Goal: Information Seeking & Learning: Learn about a topic

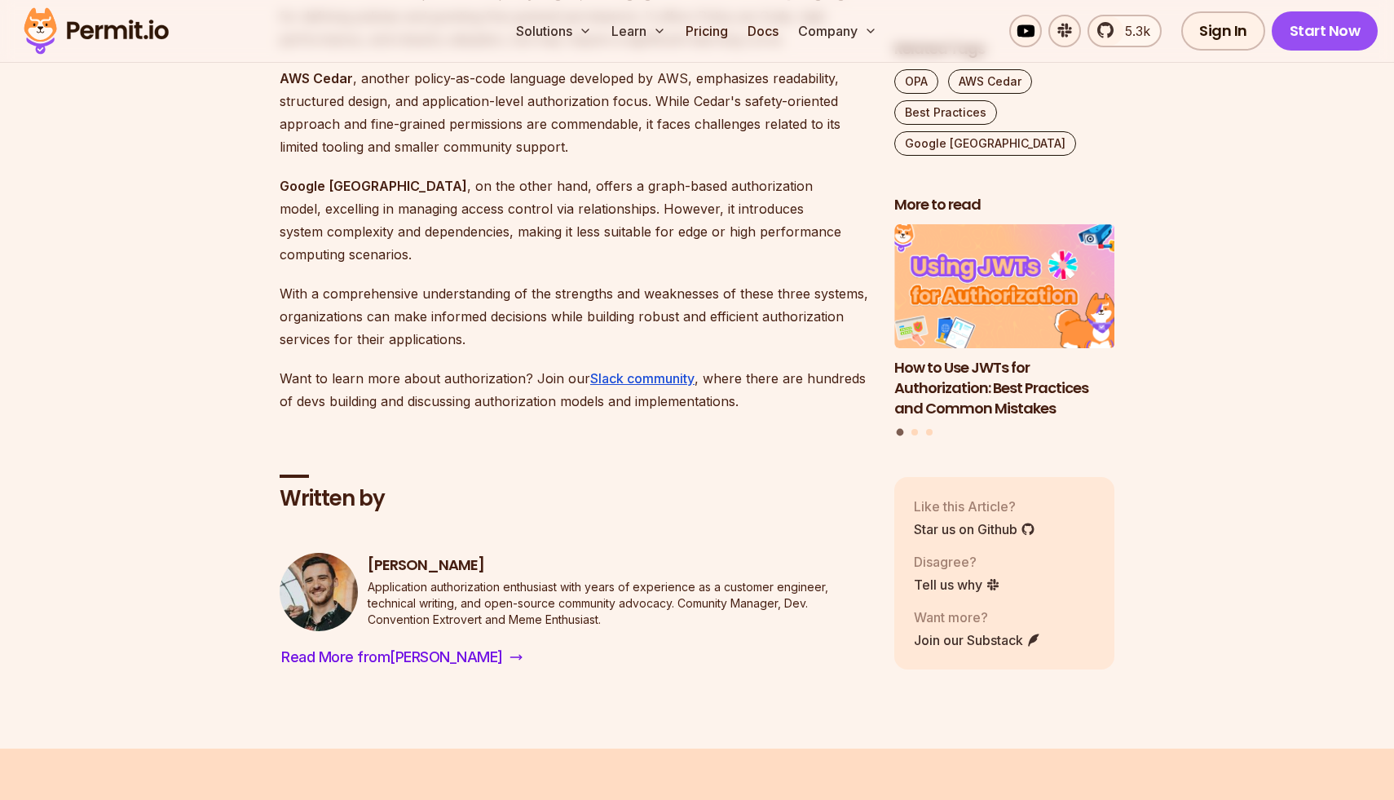
scroll to position [4141, 0]
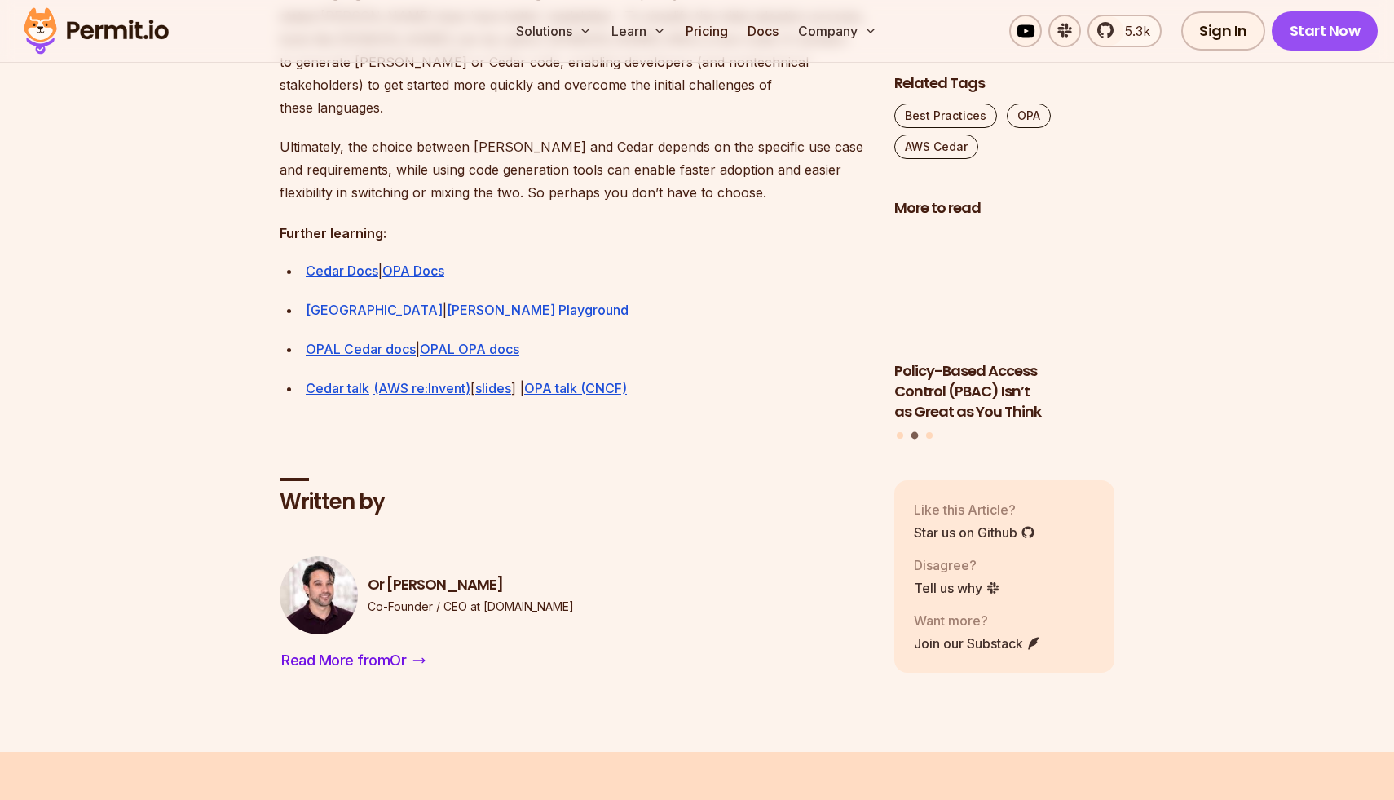
scroll to position [4728, 0]
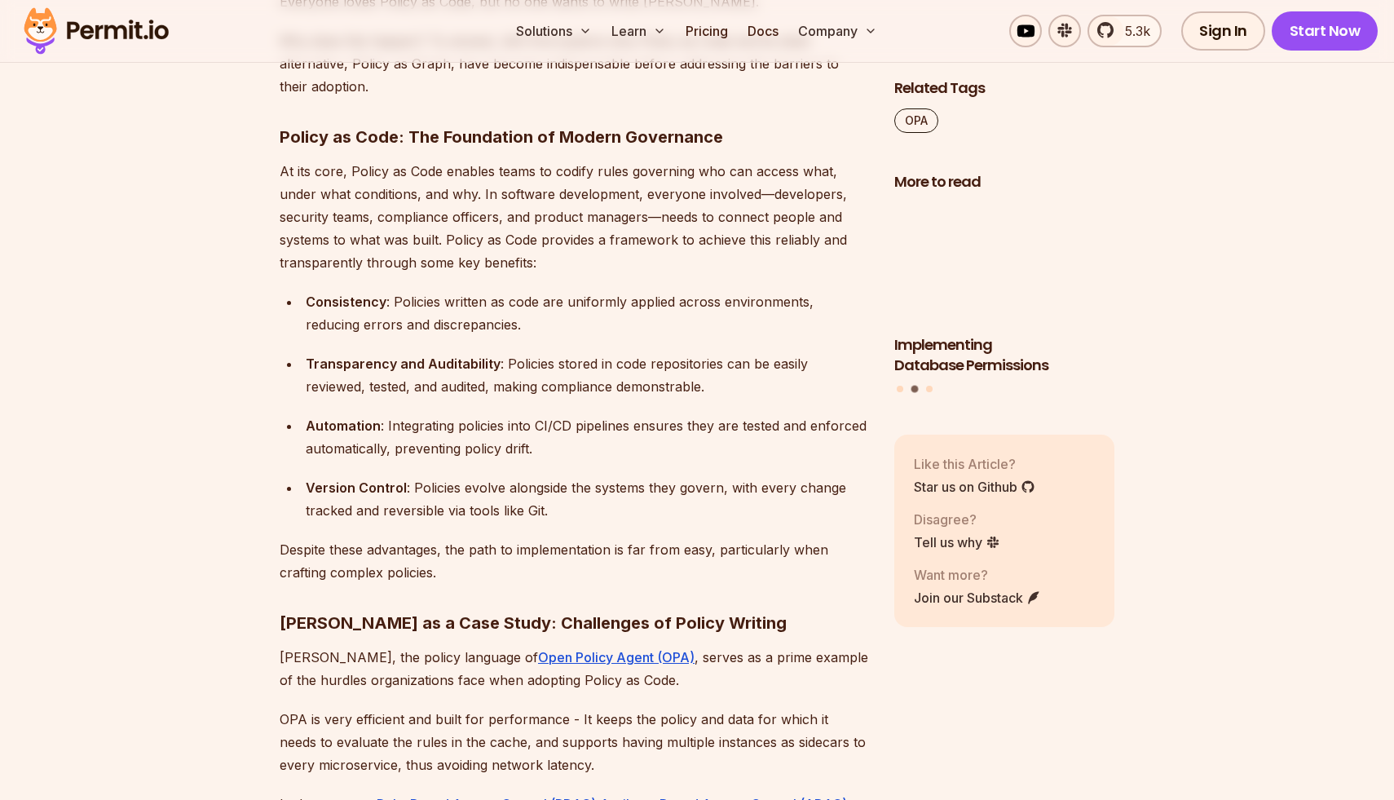
scroll to position [1168, 0]
